Goal: Navigation & Orientation: Find specific page/section

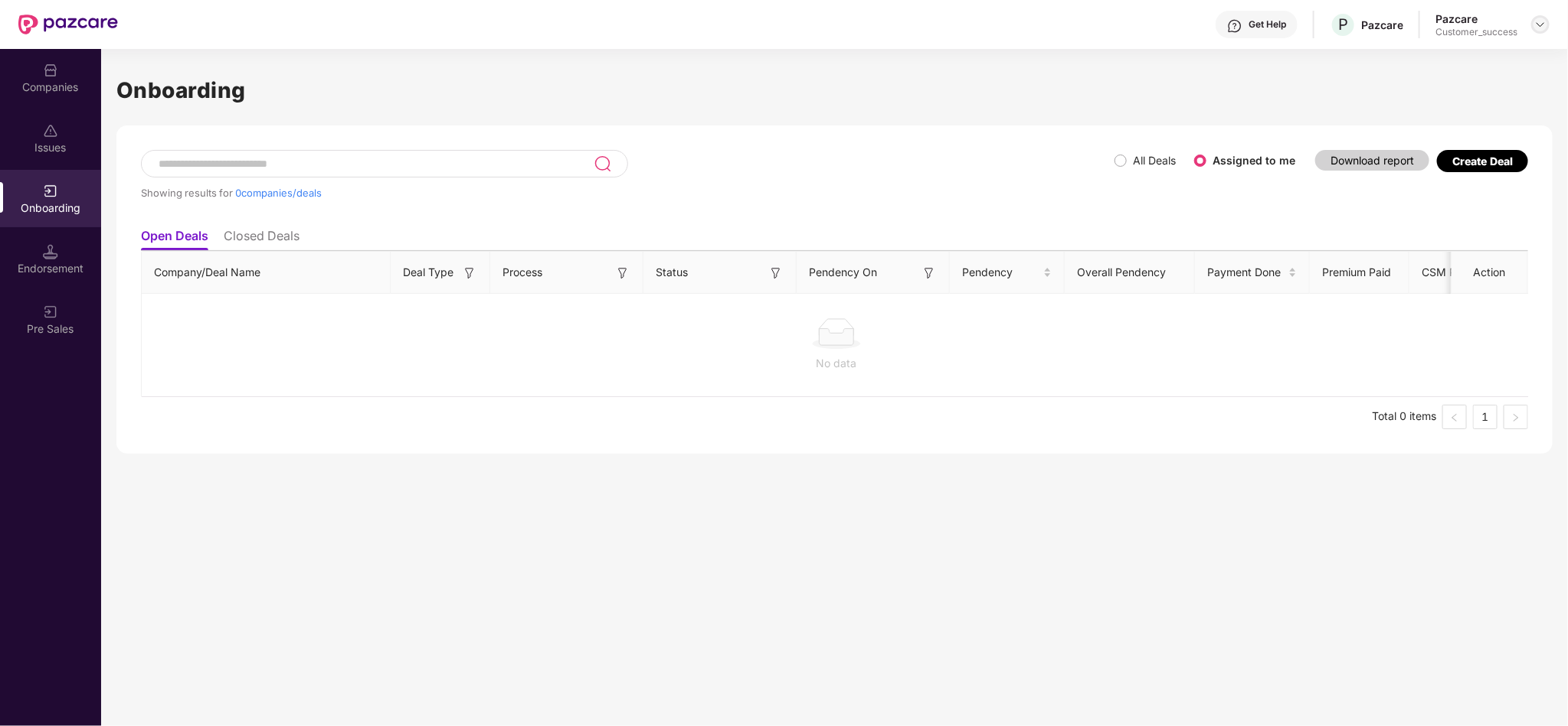
click at [1545, 26] on img at bounding box center [1540, 24] width 12 height 12
click at [1459, 53] on div "User view" at bounding box center [1470, 60] width 199 height 30
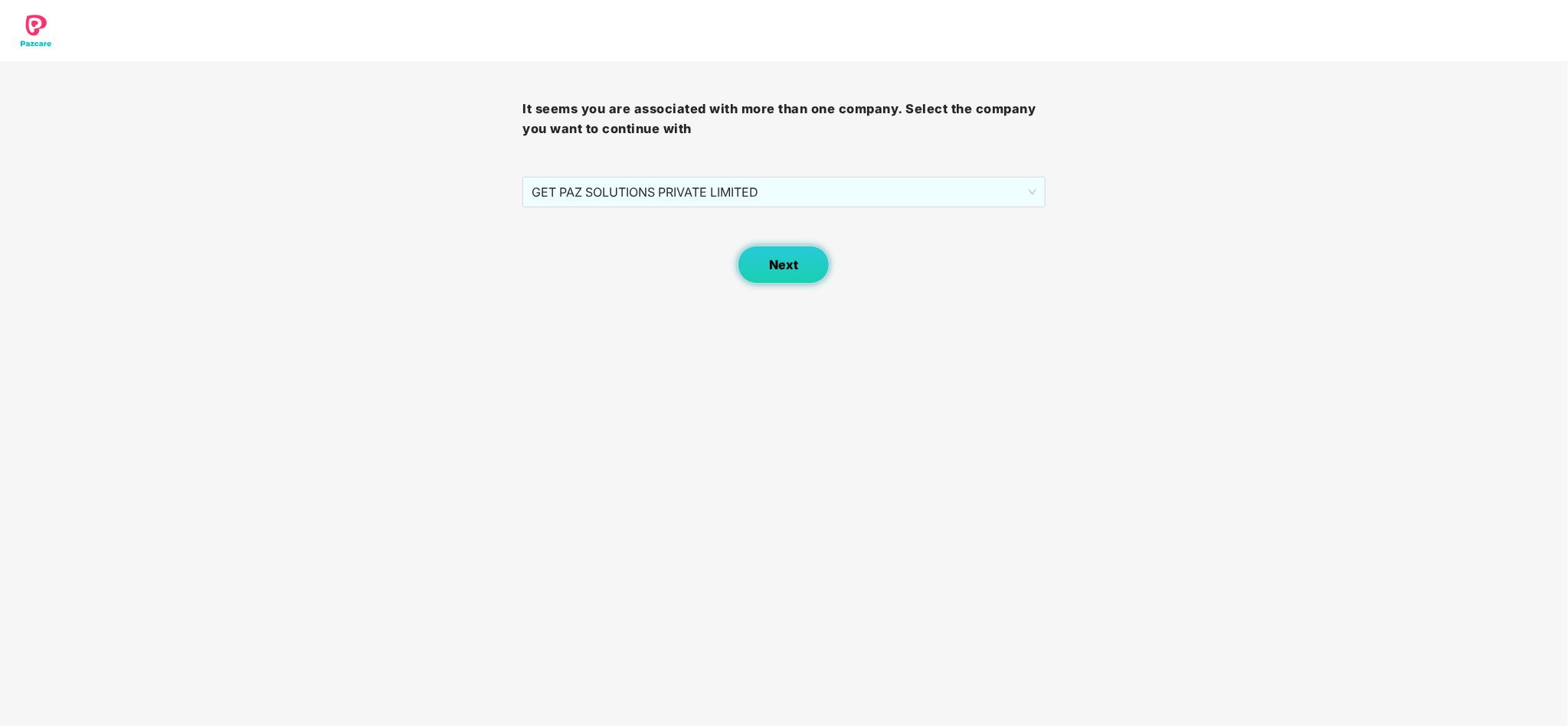
click at [775, 267] on span "Next" at bounding box center [783, 265] width 29 height 15
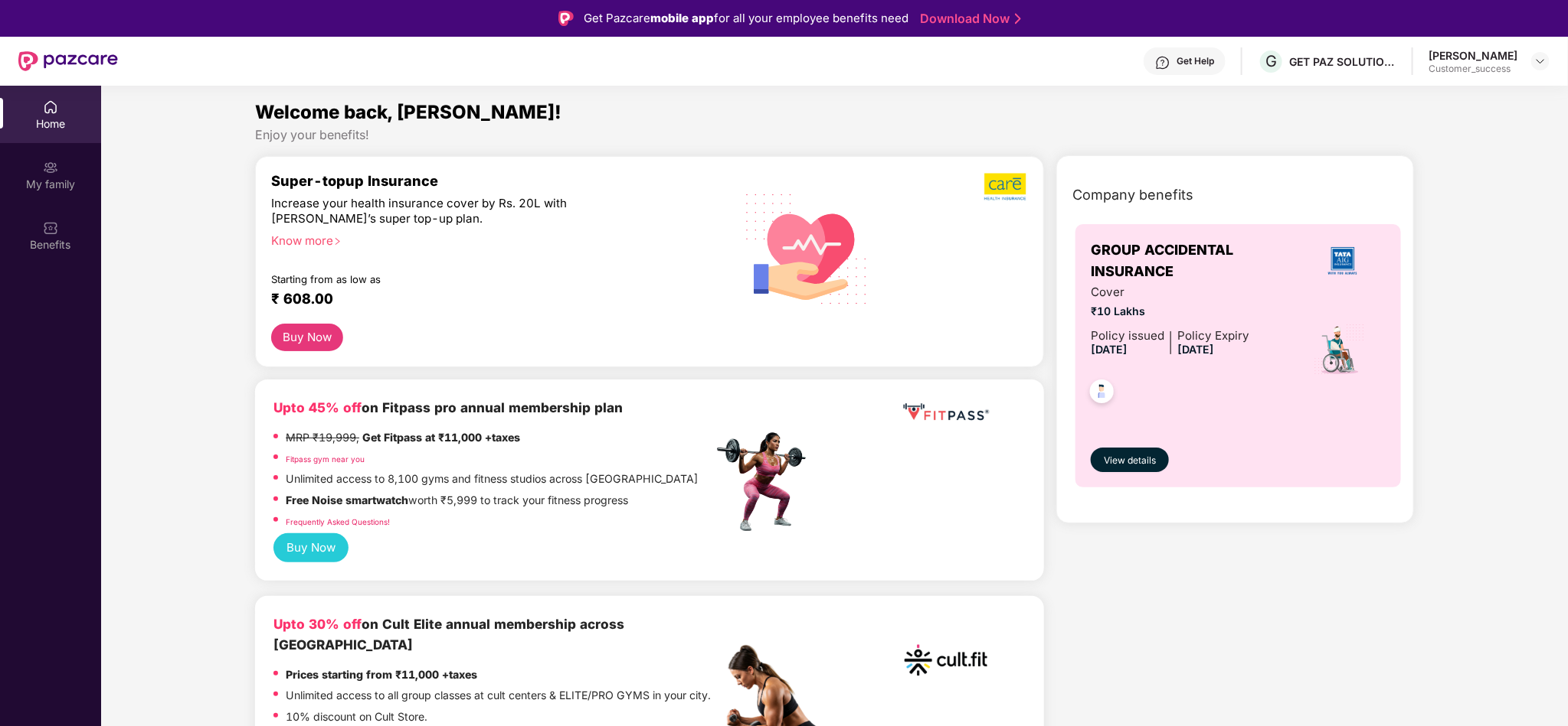
click at [1548, 52] on div at bounding box center [1540, 61] width 18 height 18
click at [1546, 60] on img at bounding box center [1540, 61] width 12 height 12
click at [1482, 73] on div "Switch to partner view Switch Company Logout P Priyanka [PERSON_NAME] Customer_…" at bounding box center [1469, 150] width 199 height 155
click at [1468, 88] on section "Welcome back, [PERSON_NAME]! Enjoy your benefits! Super-topup Insurance Increas…" at bounding box center [834, 449] width 1466 height 726
click at [1540, 65] on img at bounding box center [1540, 61] width 12 height 12
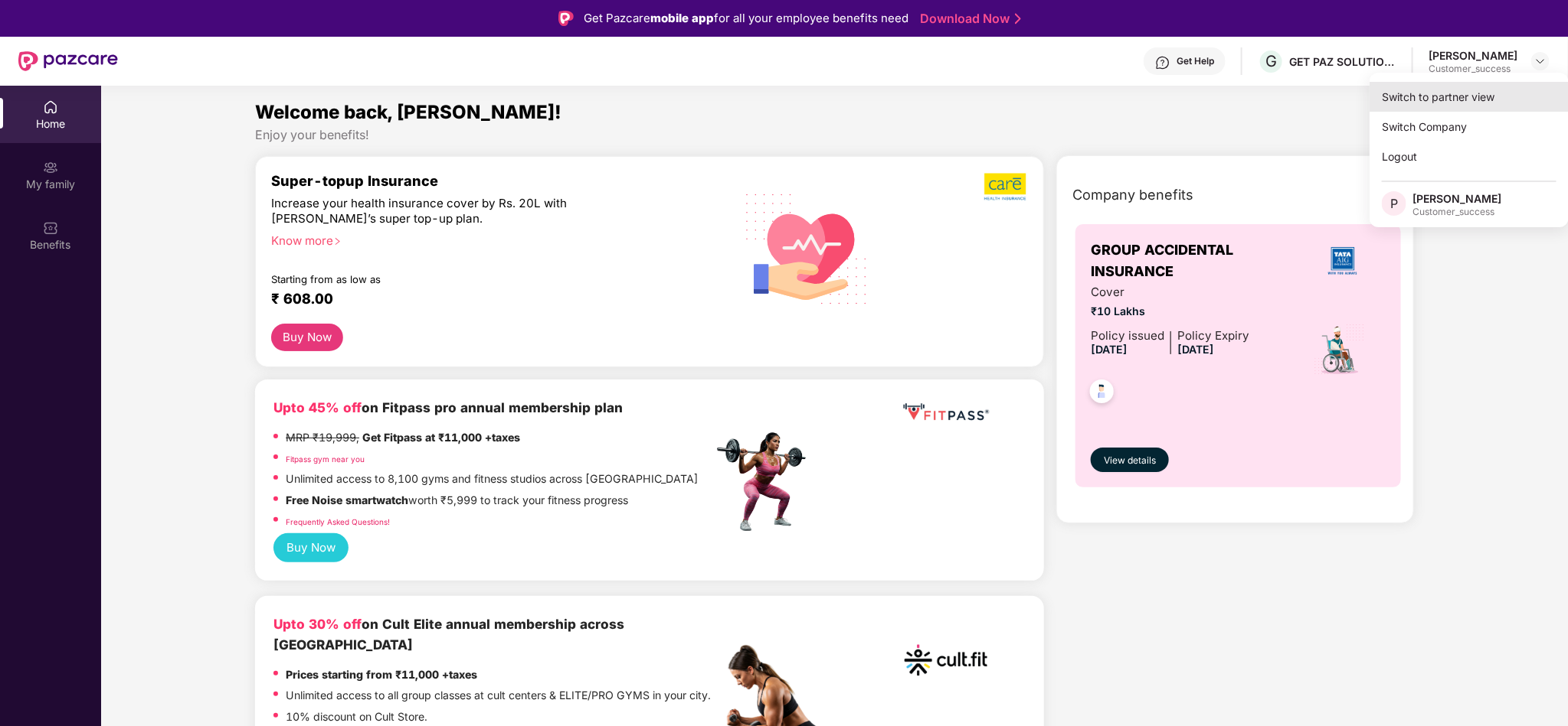
click at [1496, 92] on div "Switch to partner view" at bounding box center [1469, 97] width 199 height 30
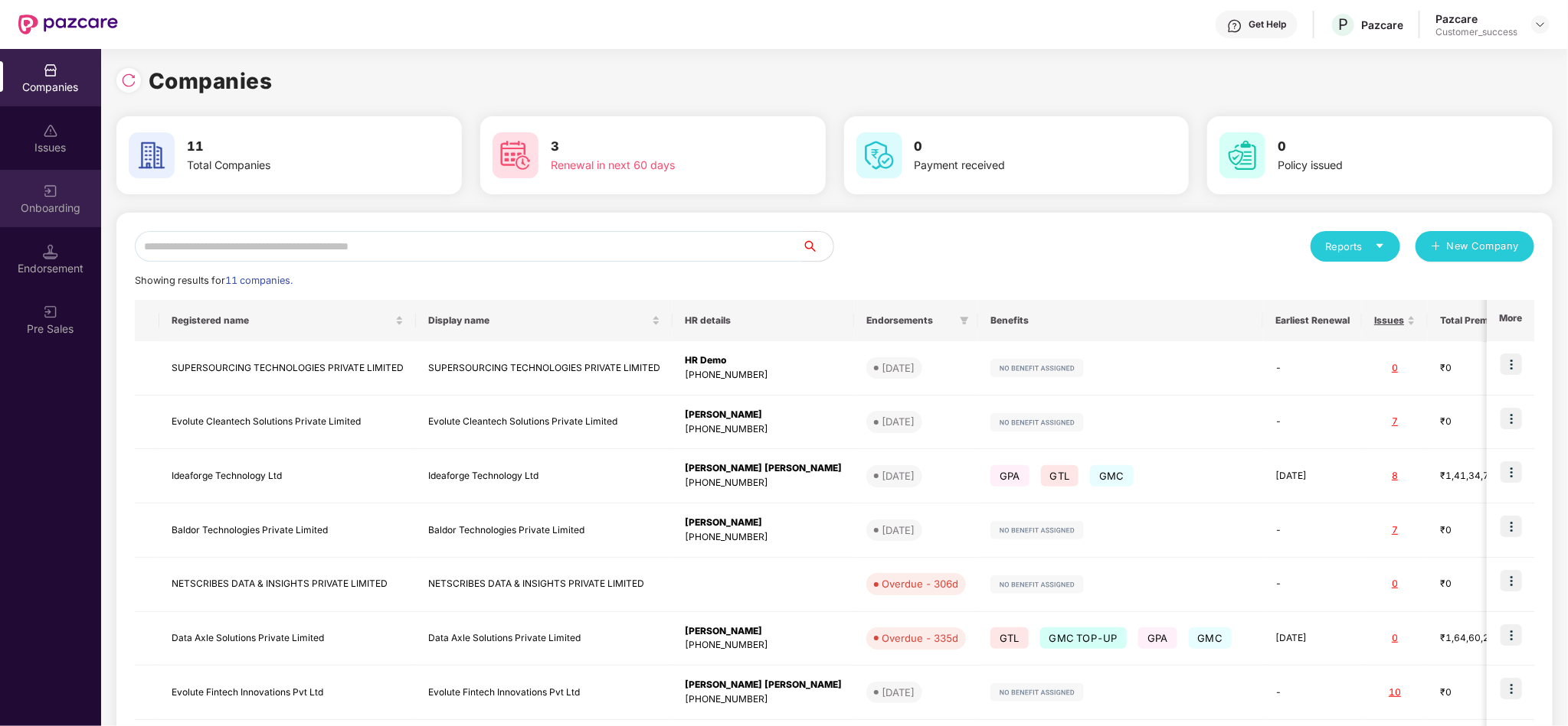
click at [40, 182] on div "Onboarding" at bounding box center [50, 198] width 101 height 57
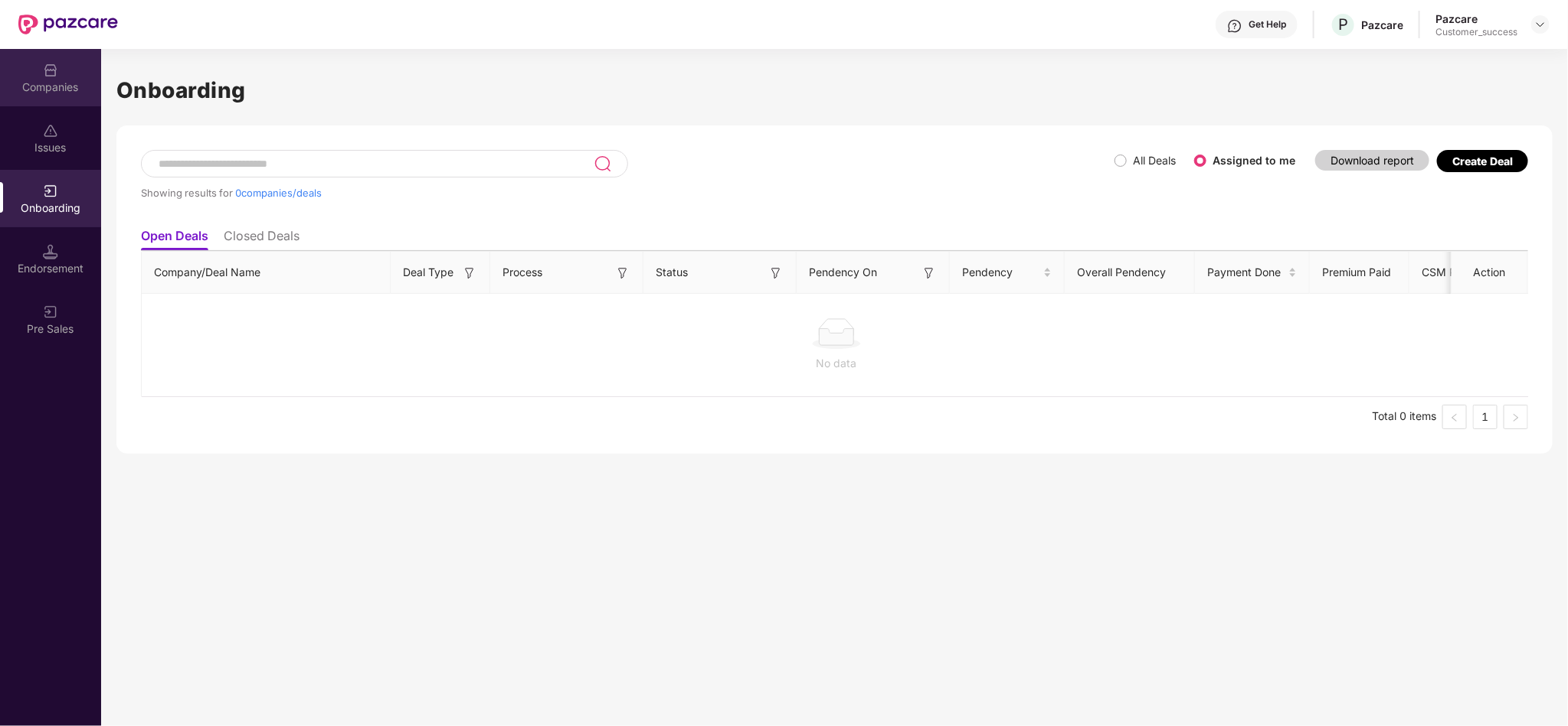
click at [30, 67] on div "Companies" at bounding box center [50, 77] width 101 height 57
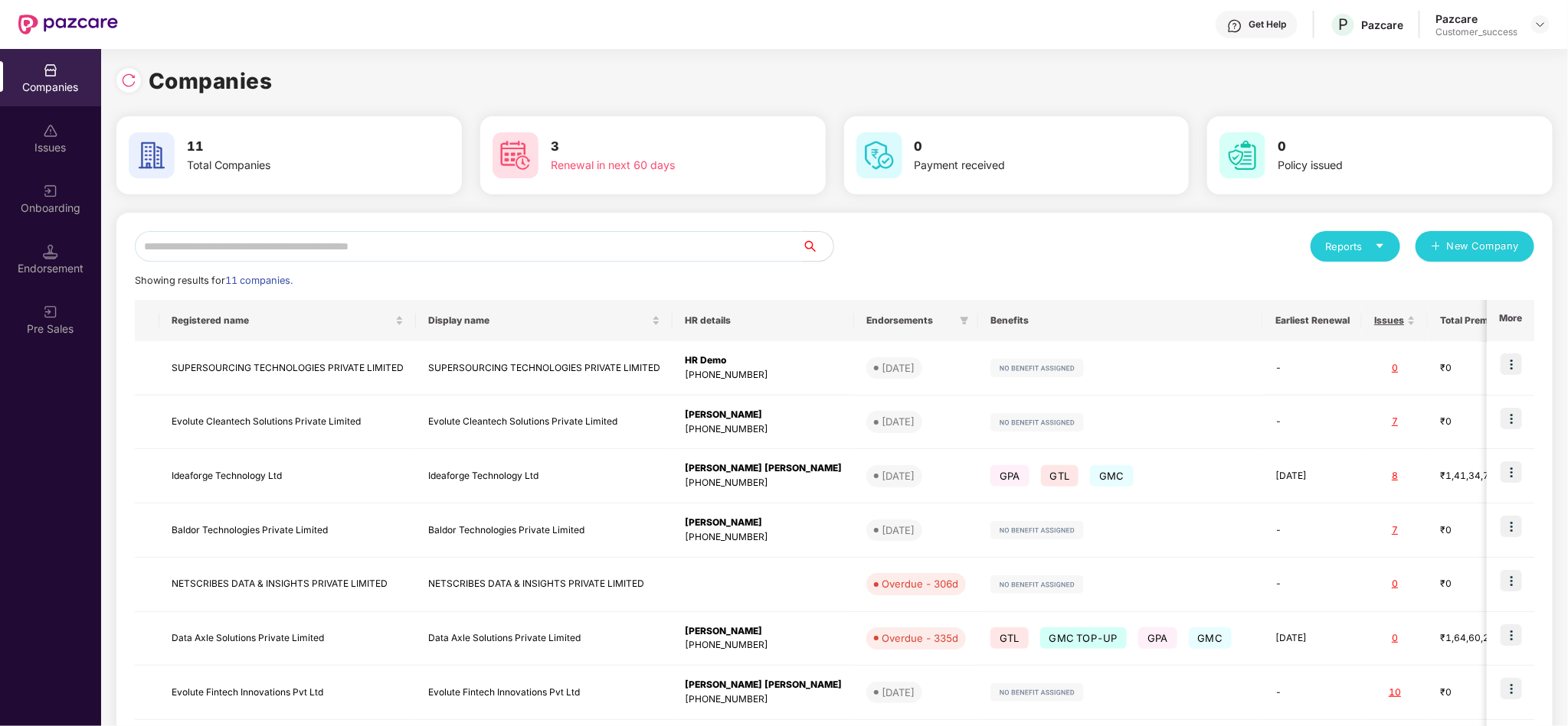
click at [423, 228] on div "Reports New Company Showing results for 11 companies. Registered name Display n…" at bounding box center [834, 584] width 1436 height 743
click at [406, 237] on input "text" at bounding box center [468, 246] width 668 height 31
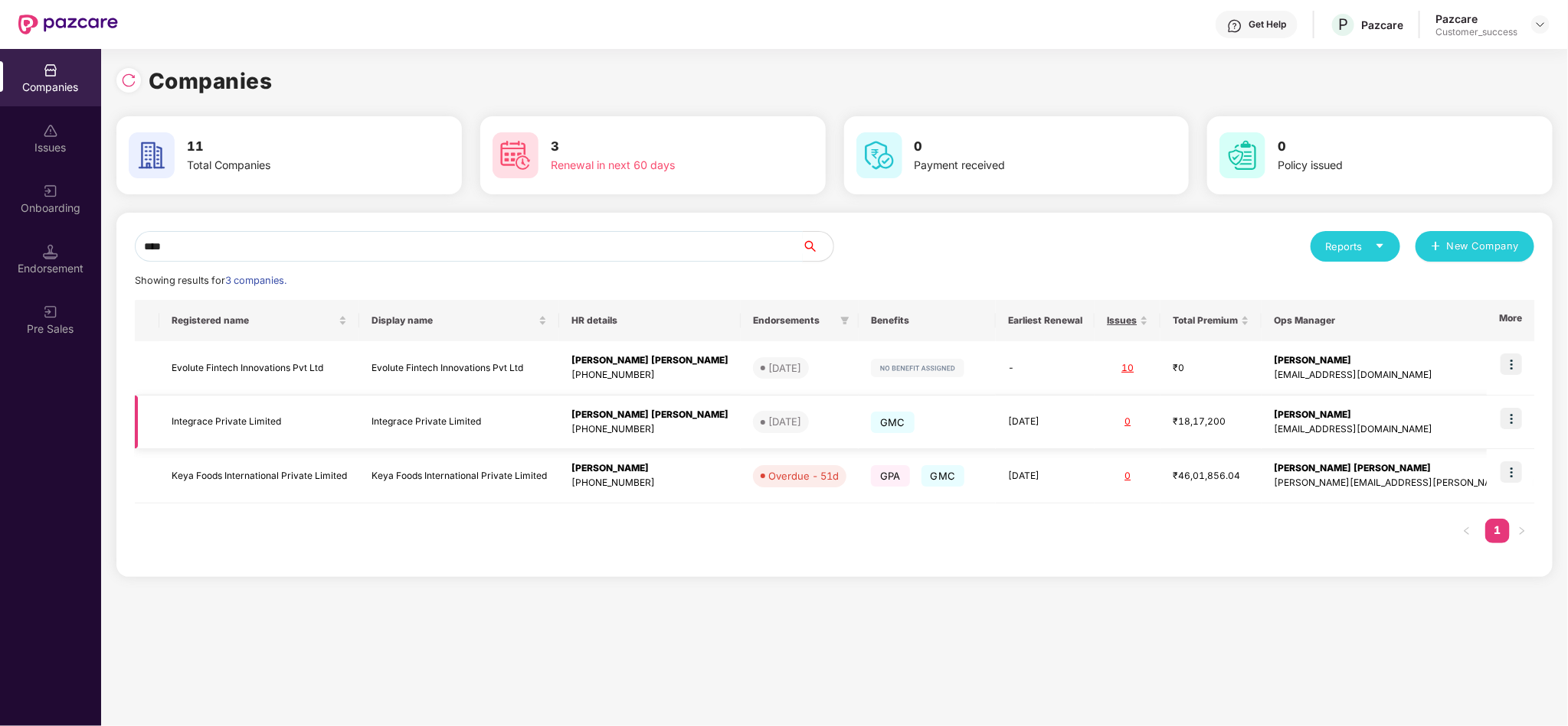
type input "****"
click at [1503, 421] on img at bounding box center [1511, 418] width 22 height 21
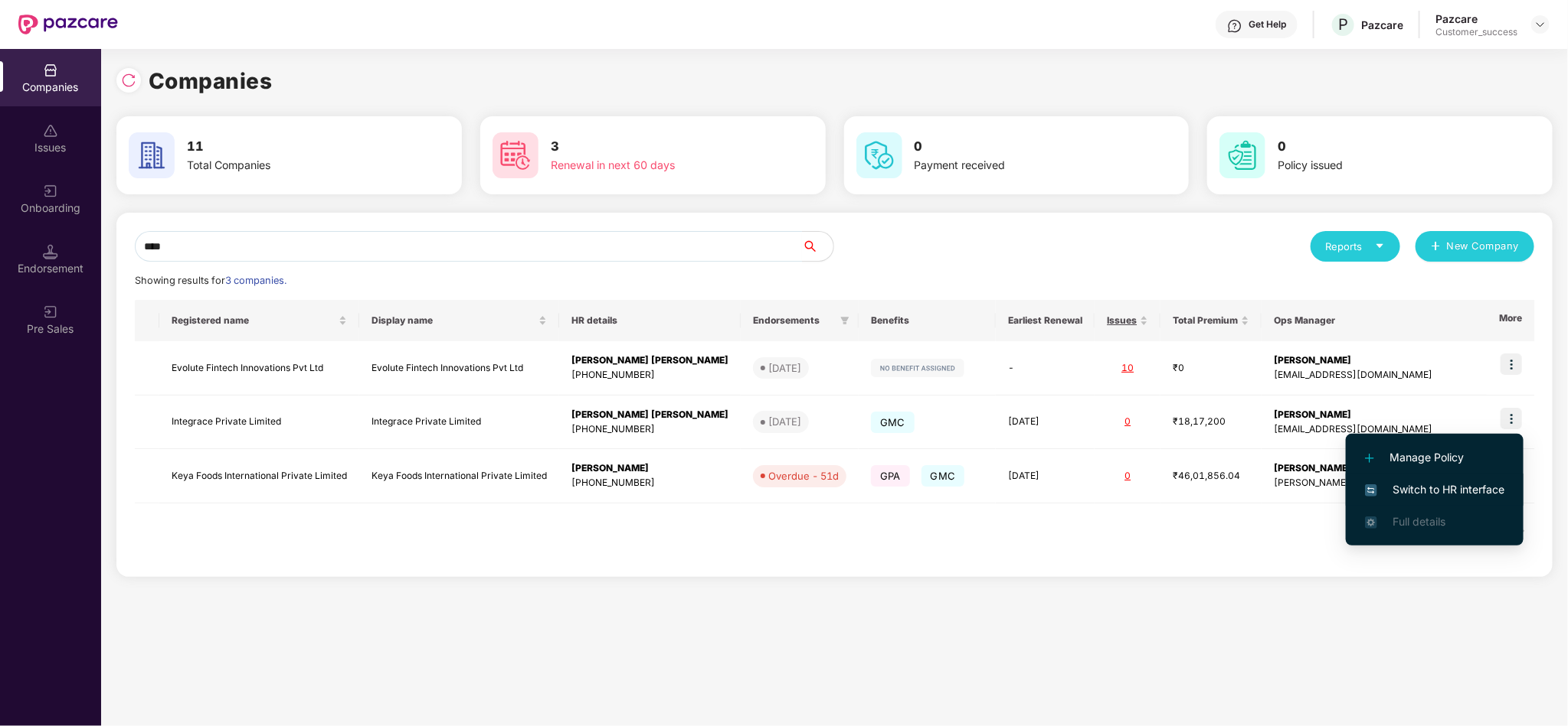
click at [1447, 497] on span "Switch to HR interface" at bounding box center [1434, 490] width 139 height 17
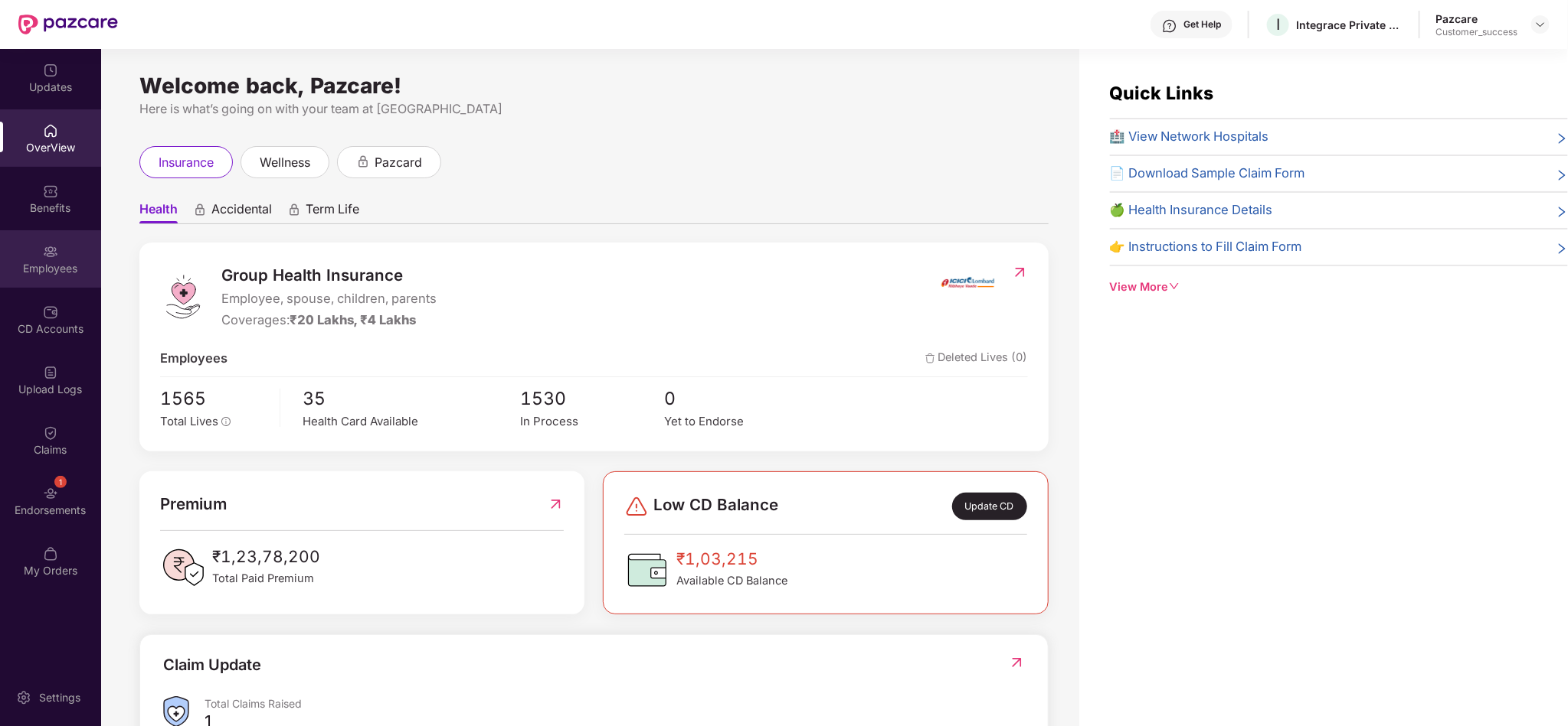
click at [46, 261] on div "Employees" at bounding box center [50, 269] width 101 height 16
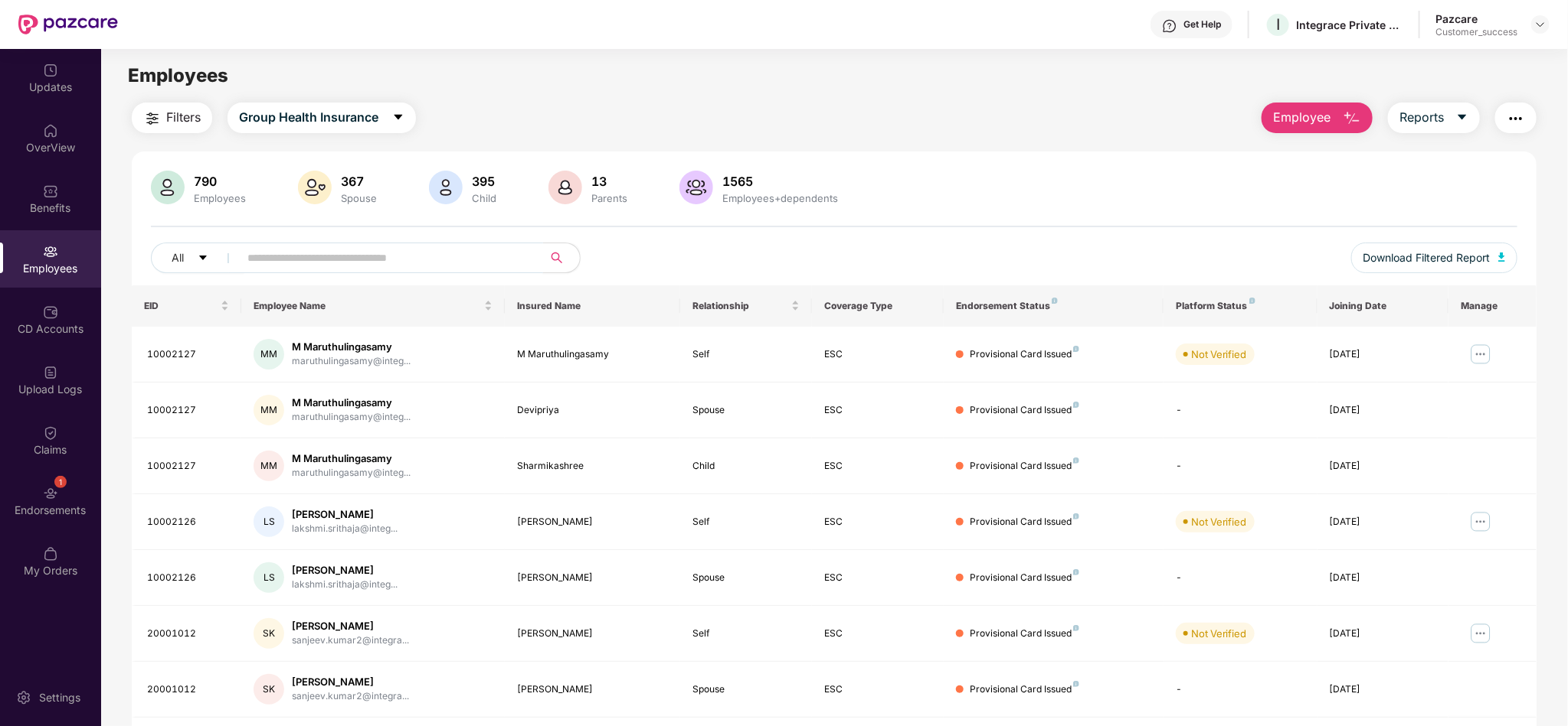
click at [281, 253] on input "text" at bounding box center [385, 258] width 275 height 23
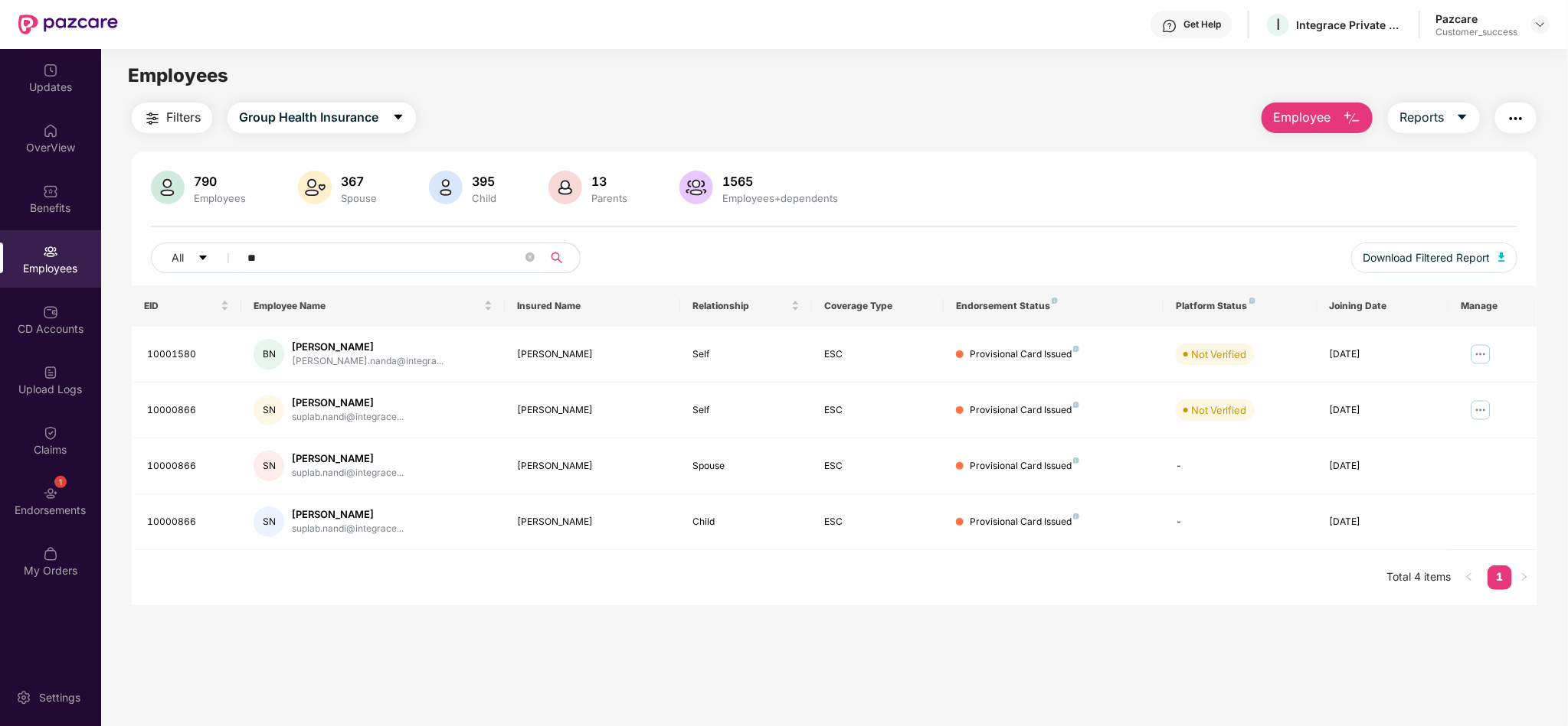
type input "*"
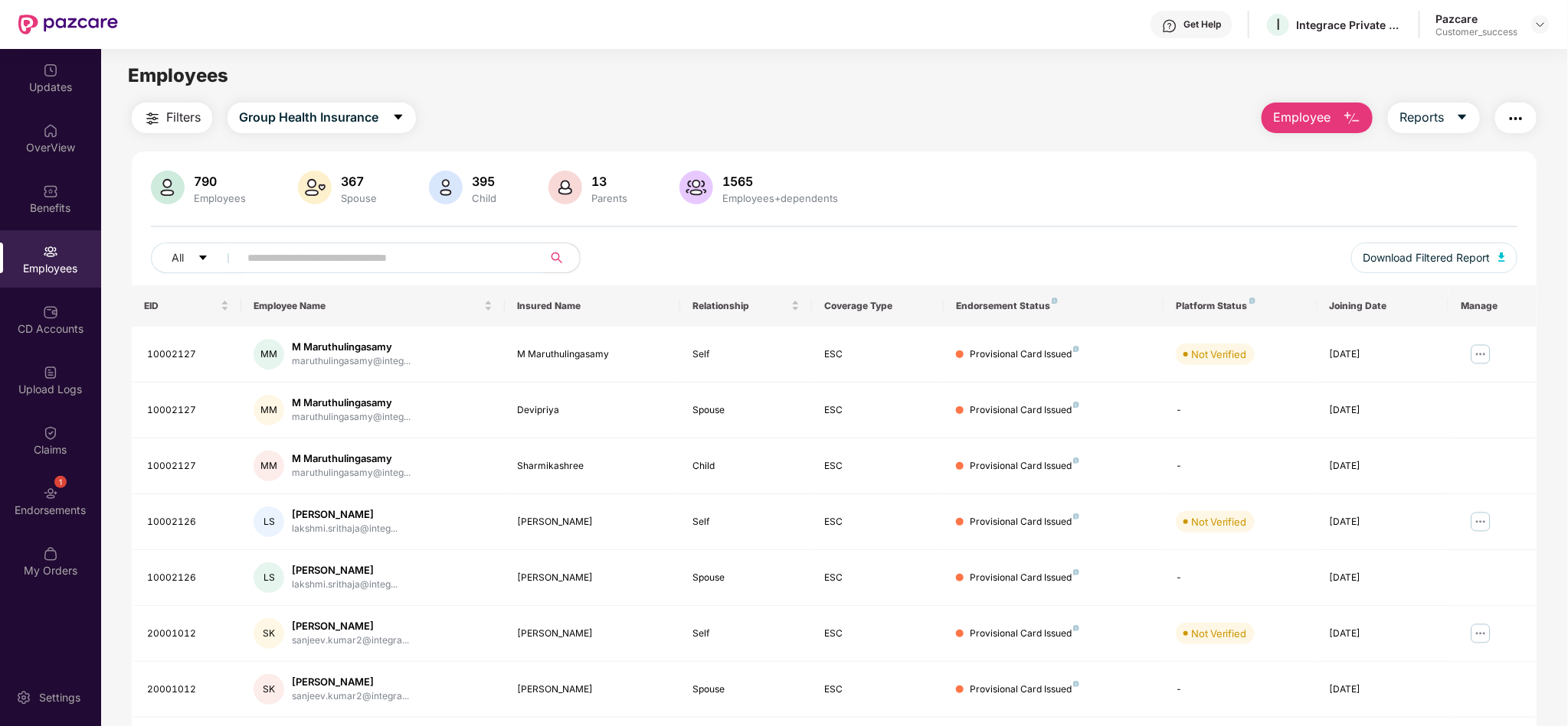
paste input "**********"
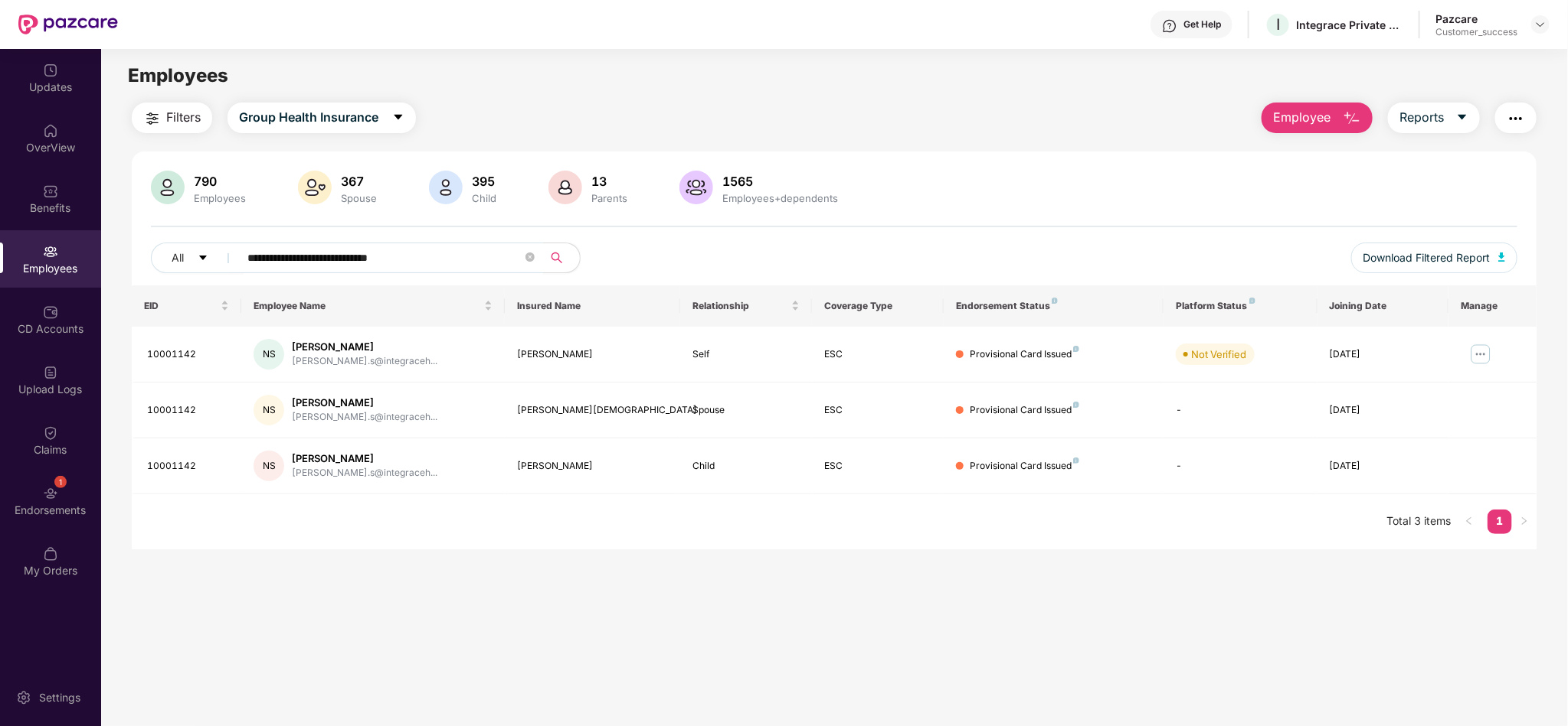
type input "**********"
click at [1540, 26] on img at bounding box center [1540, 24] width 12 height 12
click at [1478, 60] on div "Switch to partner view" at bounding box center [1469, 60] width 199 height 30
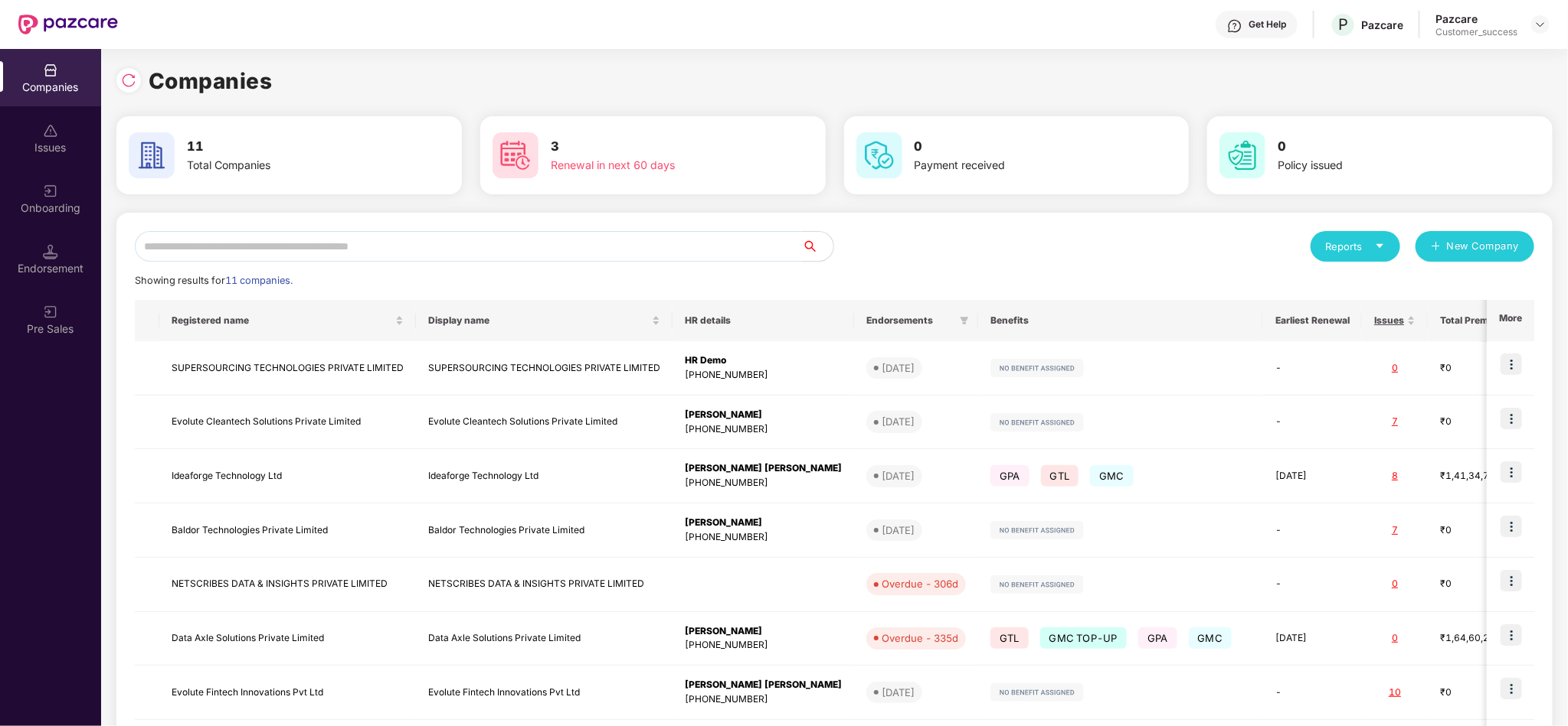
click at [46, 255] on img at bounding box center [50, 251] width 16 height 16
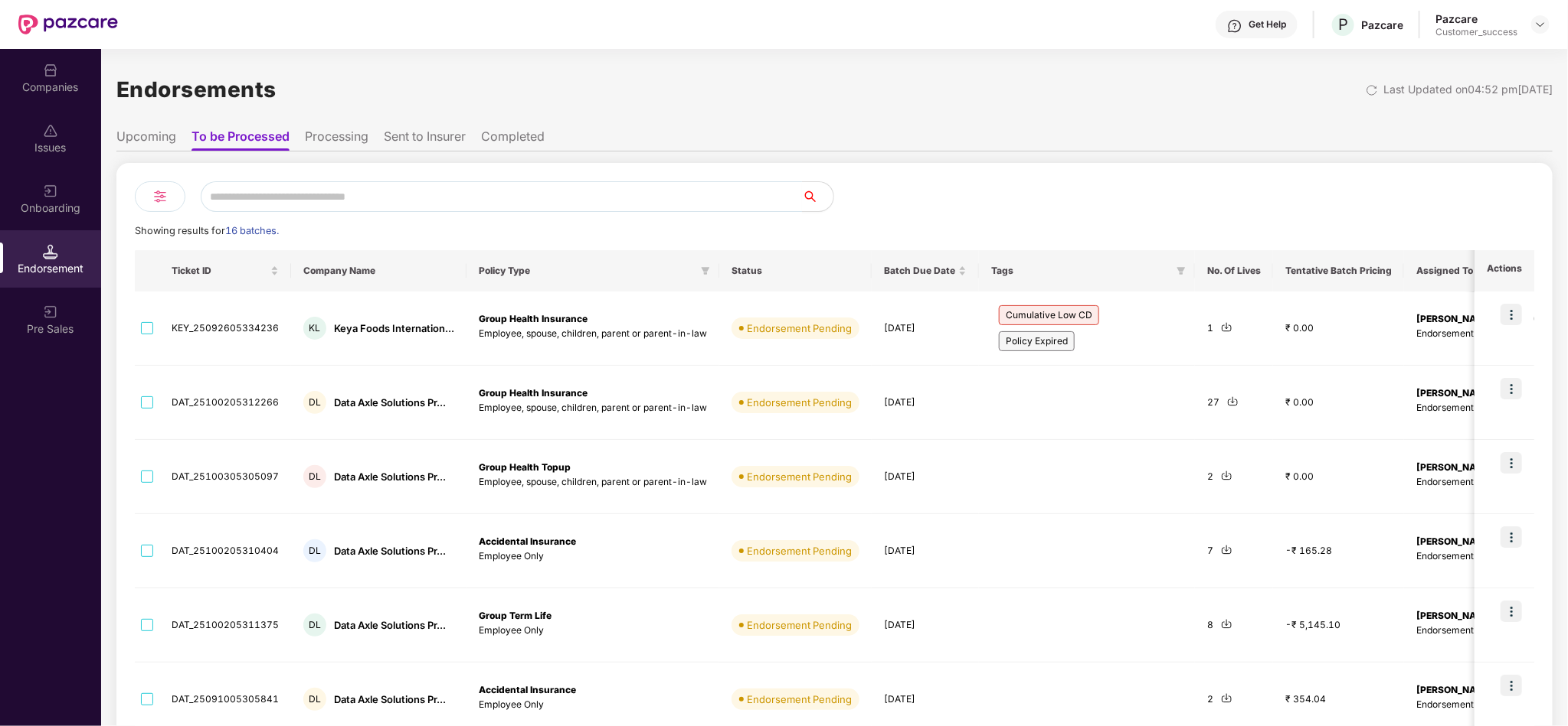
click at [46, 208] on div "Onboarding" at bounding box center [50, 208] width 101 height 16
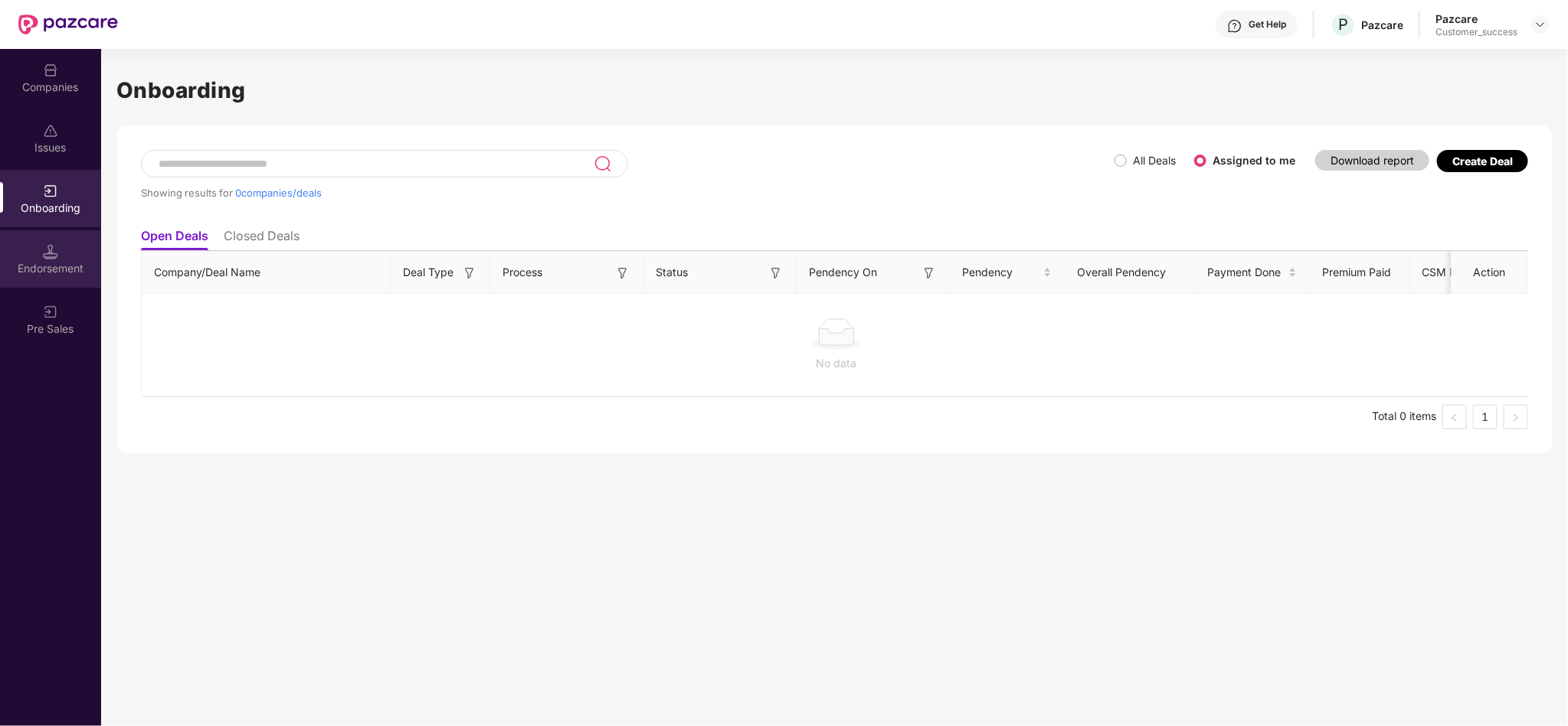
click at [51, 261] on div "Endorsement" at bounding box center [50, 269] width 101 height 16
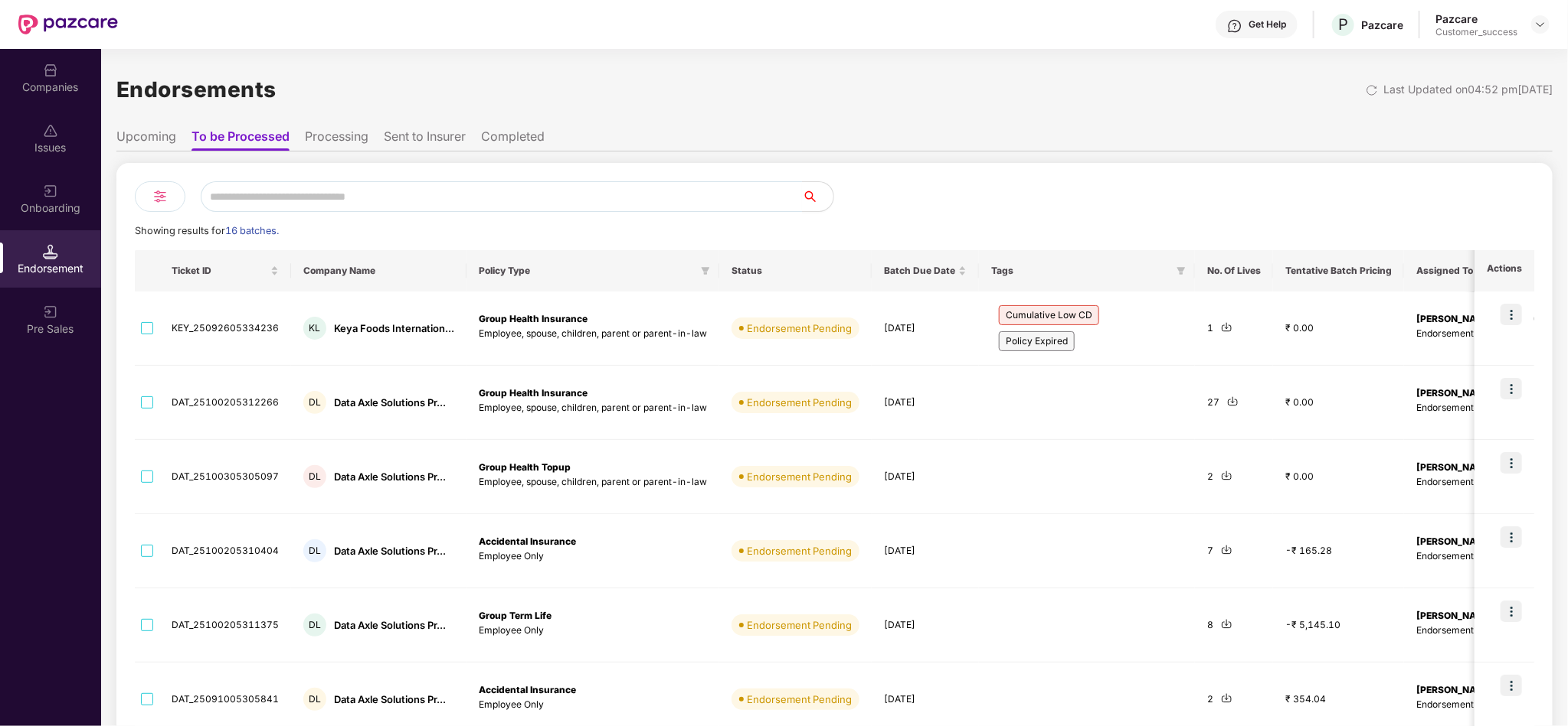
click at [48, 198] on div "Onboarding" at bounding box center [50, 198] width 101 height 57
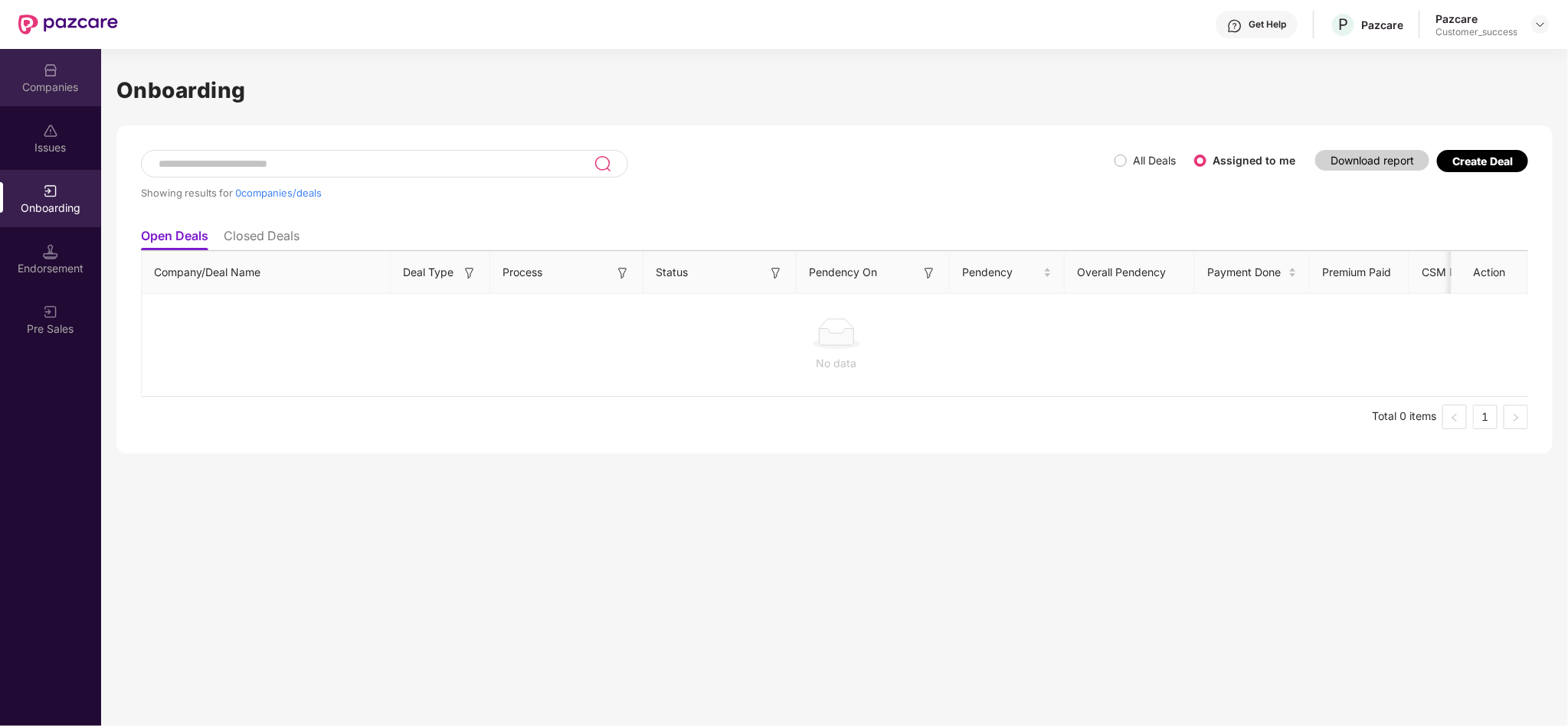
click at [78, 88] on div "Companies" at bounding box center [50, 87] width 101 height 16
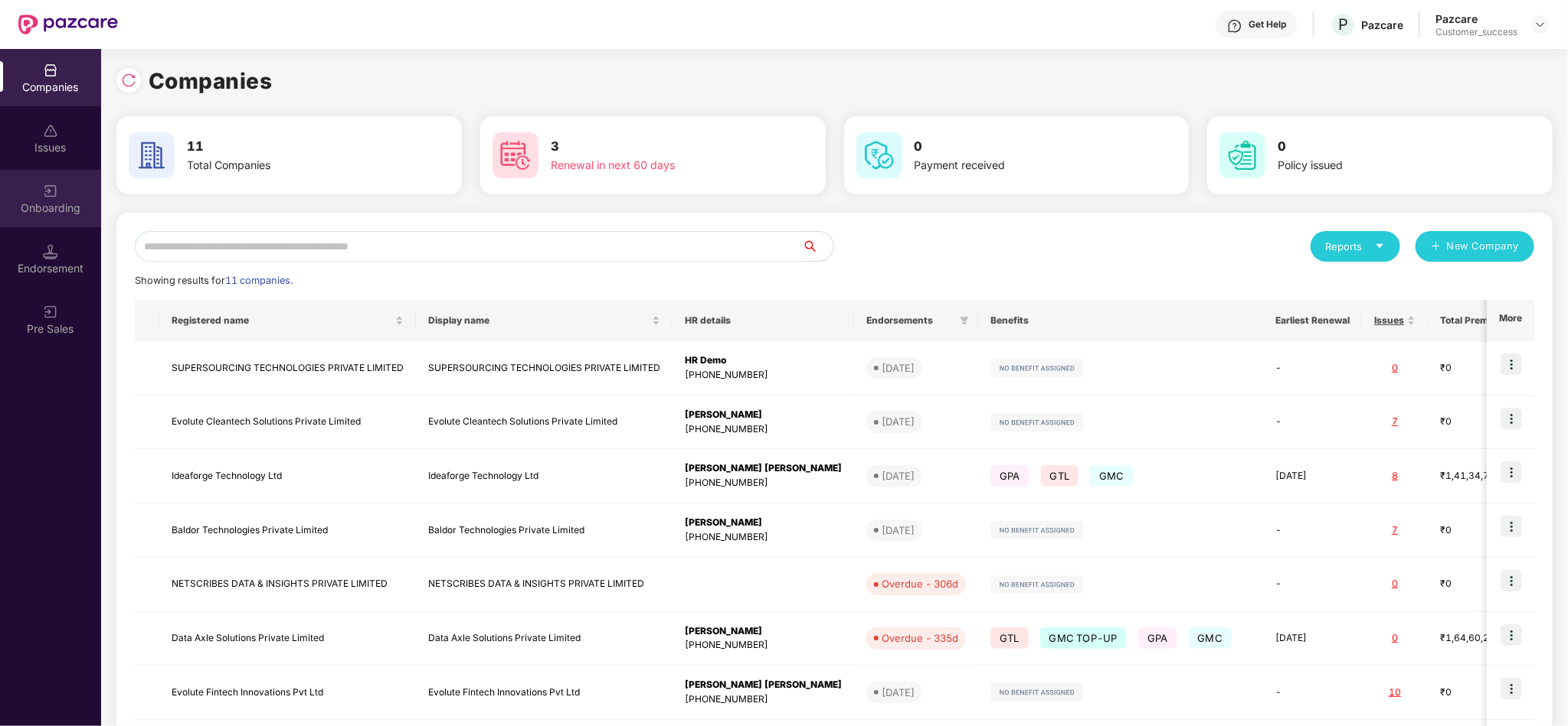
click at [60, 203] on div "Onboarding" at bounding box center [50, 208] width 101 height 16
